Goal: Task Accomplishment & Management: Use online tool/utility

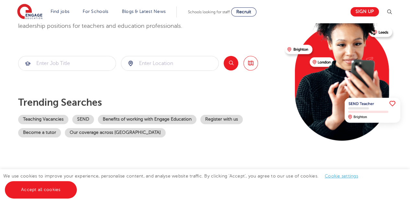
scroll to position [58, 0]
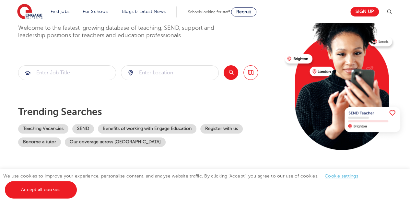
drag, startPoint x: 412, startPoint y: 11, endPoint x: 412, endPoint y: 18, distance: 6.5
click at [74, 69] on input "search" at bounding box center [66, 73] width 97 height 14
type input "Program Manager"
click at [141, 78] on input "search" at bounding box center [169, 73] width 97 height 14
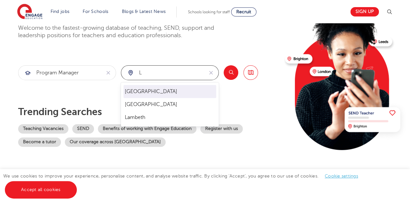
drag, startPoint x: 142, startPoint y: 85, endPoint x: 143, endPoint y: 94, distance: 9.2
click at [143, 94] on div "London Leeds Lambeth" at bounding box center [170, 105] width 98 height 44
click at [143, 94] on li "[GEOGRAPHIC_DATA]" at bounding box center [169, 91] width 93 height 13
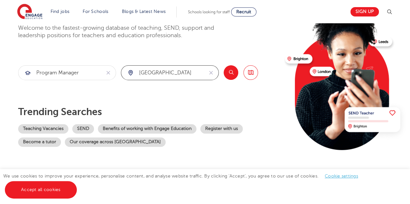
type input "[GEOGRAPHIC_DATA]"
click at [231, 71] on button "Search" at bounding box center [230, 72] width 15 height 15
